Goal: Check status: Check status

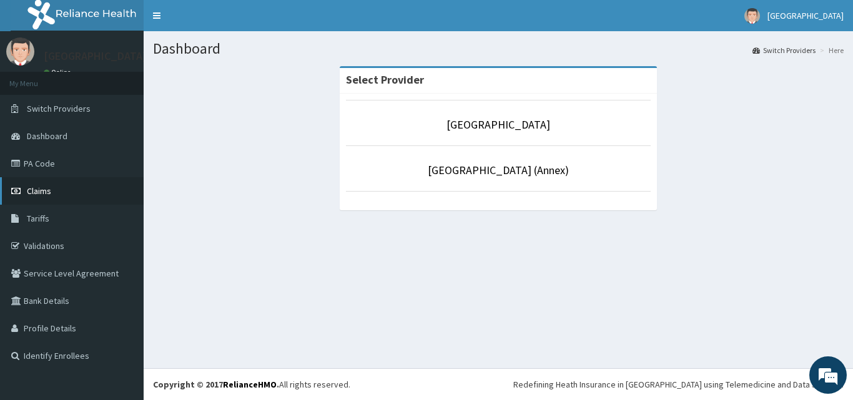
click at [90, 190] on link "Claims" at bounding box center [72, 190] width 144 height 27
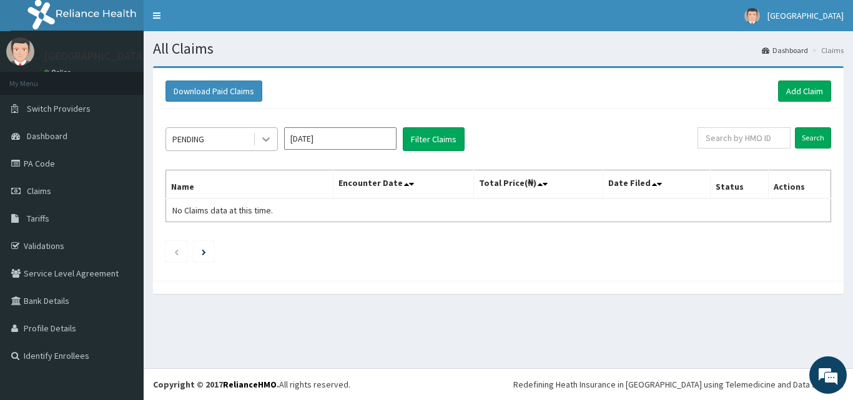
click at [263, 139] on icon at bounding box center [265, 140] width 7 height 4
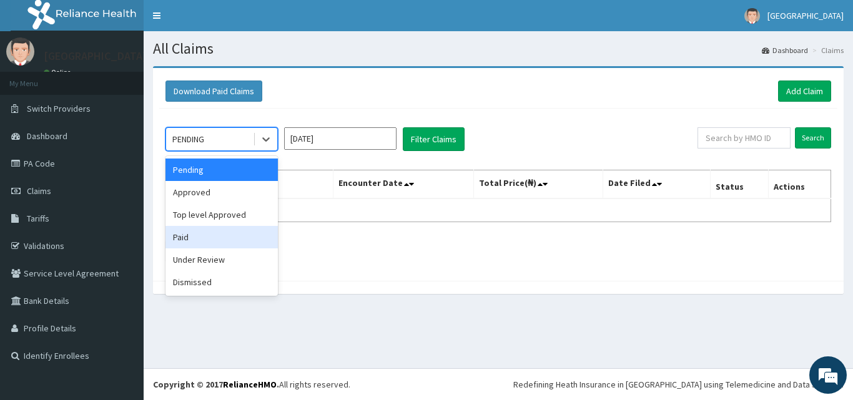
click at [214, 241] on div "Paid" at bounding box center [221, 237] width 112 height 22
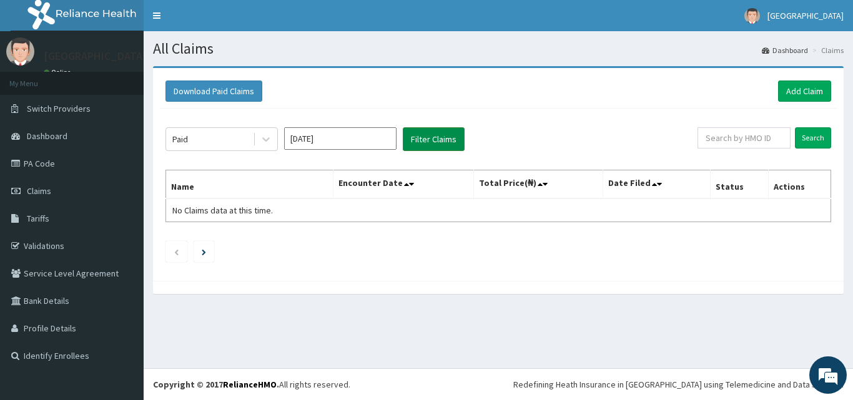
click at [423, 138] on button "Filter Claims" at bounding box center [434, 139] width 62 height 24
click at [423, 139] on button "Filter Claims" at bounding box center [434, 139] width 62 height 24
click at [432, 139] on button "Filter Claims" at bounding box center [434, 139] width 62 height 24
click at [418, 137] on button "Filter Claims" at bounding box center [434, 139] width 62 height 24
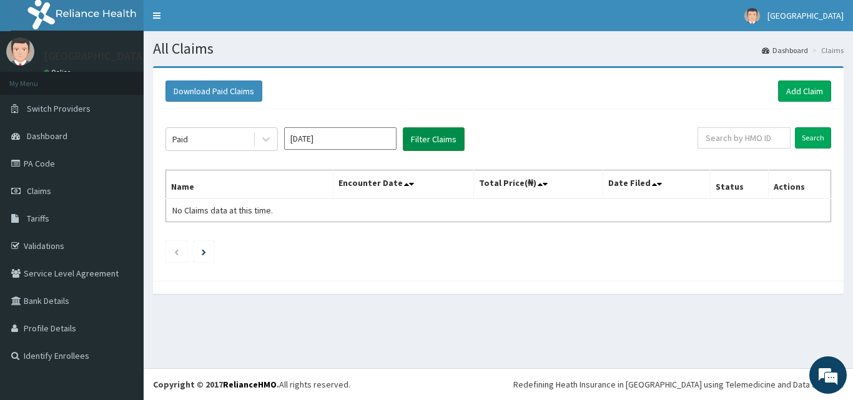
click at [418, 137] on button "Filter Claims" at bounding box center [434, 139] width 62 height 24
click at [431, 139] on button "Filter Claims" at bounding box center [434, 139] width 62 height 24
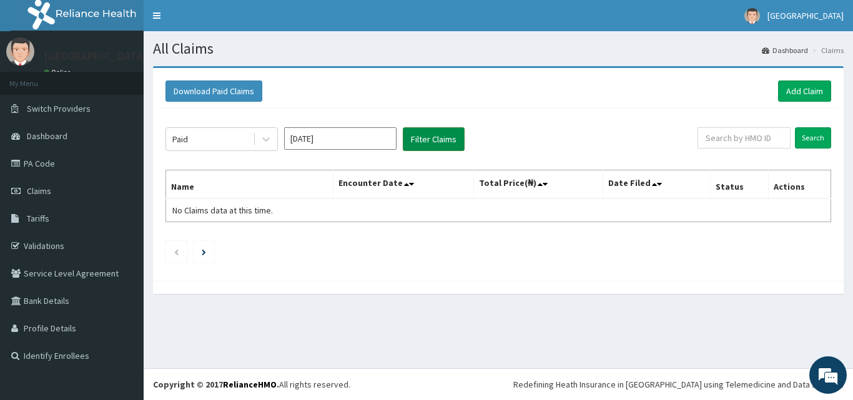
click at [431, 139] on button "Filter Claims" at bounding box center [434, 139] width 62 height 24
click at [413, 187] on icon at bounding box center [411, 184] width 5 height 9
click at [270, 144] on icon at bounding box center [266, 139] width 12 height 12
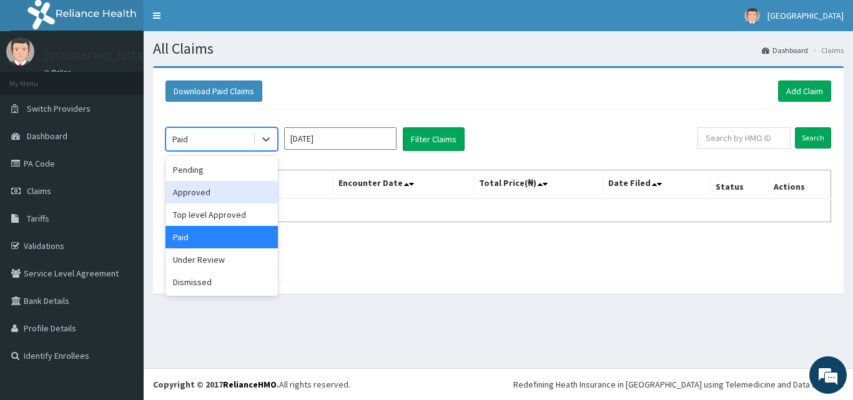
click at [234, 189] on div "Approved" at bounding box center [221, 192] width 112 height 22
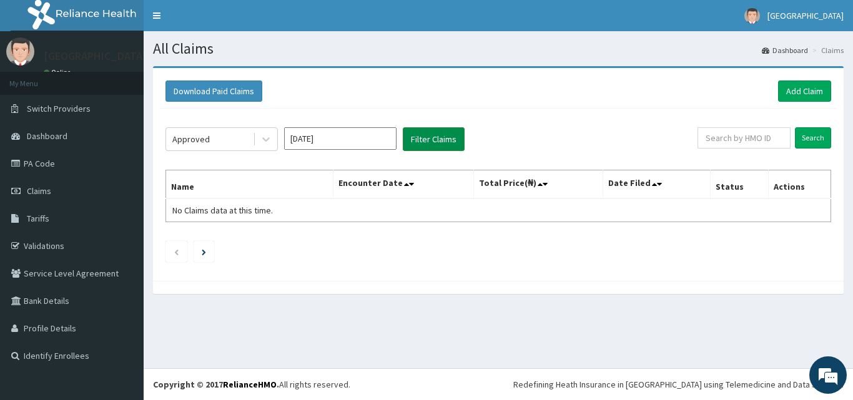
click at [433, 147] on button "Filter Claims" at bounding box center [434, 139] width 62 height 24
click at [437, 140] on button "Filter Claims" at bounding box center [434, 139] width 62 height 24
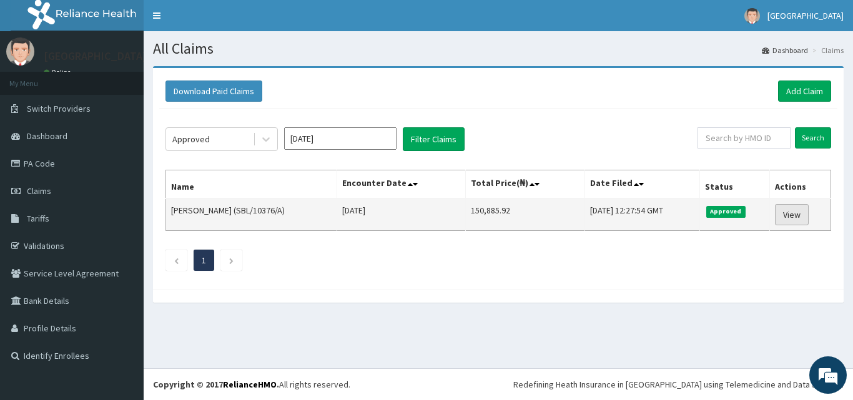
click at [797, 214] on link "View" at bounding box center [792, 214] width 34 height 21
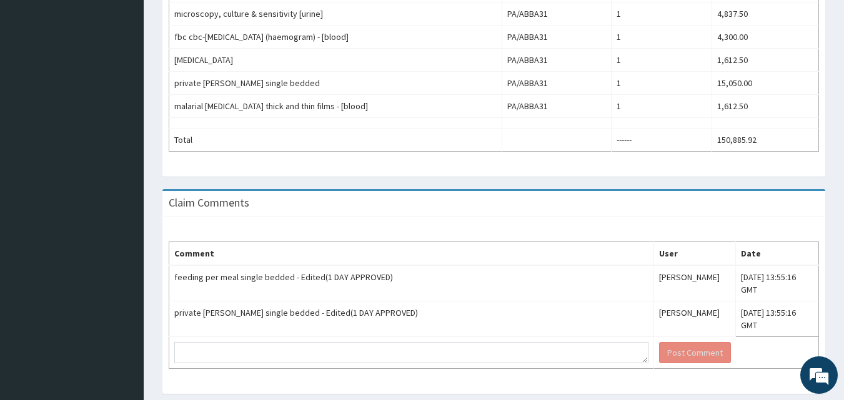
scroll to position [731, 0]
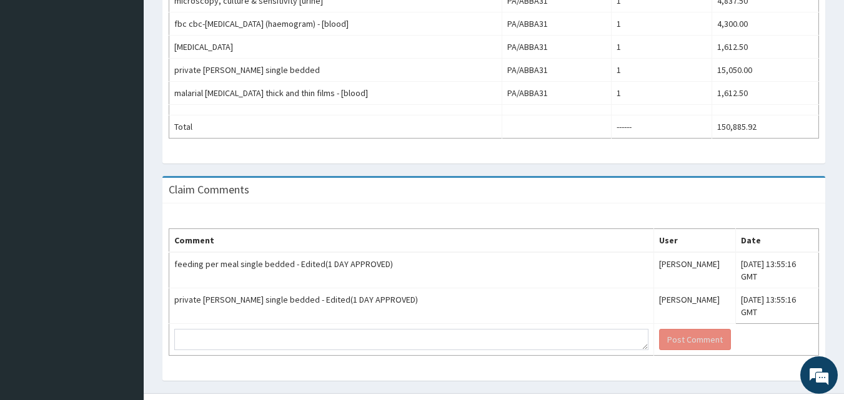
drag, startPoint x: 852, startPoint y: 130, endPoint x: 841, endPoint y: 425, distance: 294.9
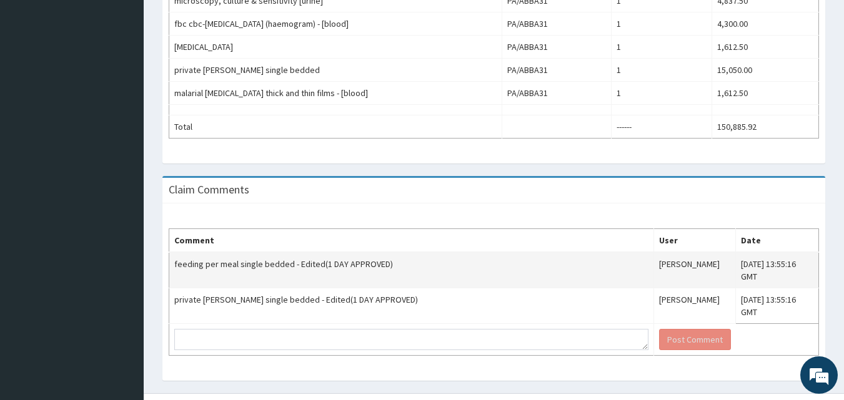
click at [543, 255] on td "feeding per meal single bedded - Edited(1 DAY APPROVED)" at bounding box center [411, 270] width 485 height 36
click at [549, 268] on td "feeding per meal single bedded - Edited(1 DAY APPROVED)" at bounding box center [411, 270] width 485 height 36
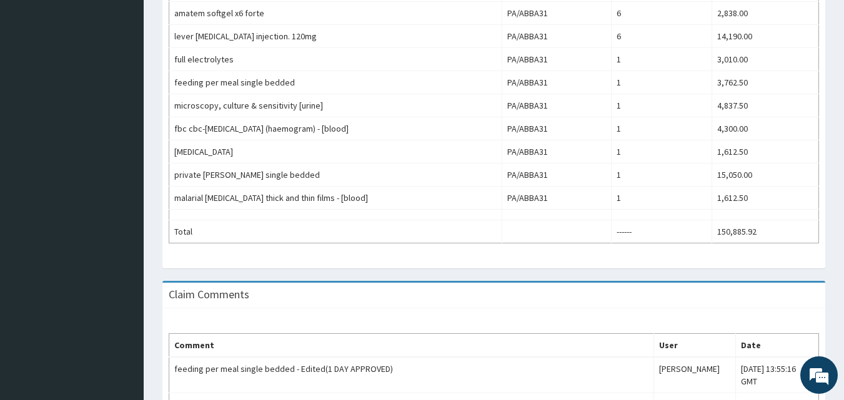
scroll to position [581, 0]
